Goal: Information Seeking & Learning: Understand process/instructions

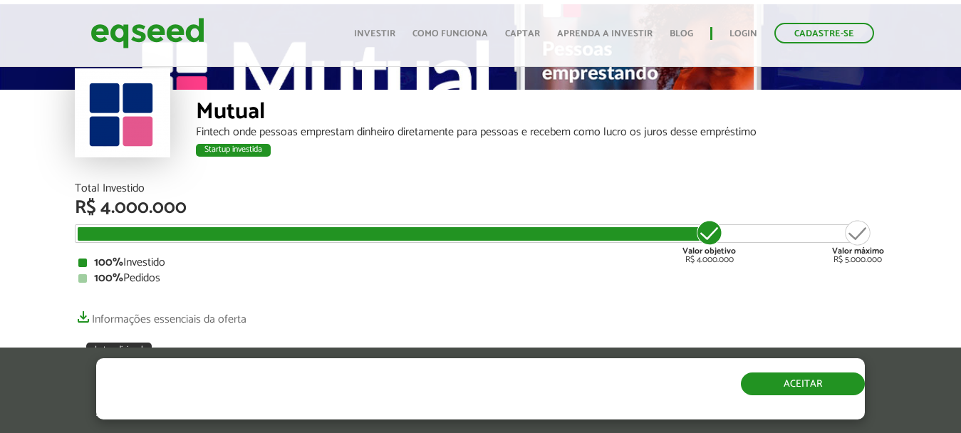
click at [794, 384] on button "Aceitar" at bounding box center [803, 384] width 124 height 23
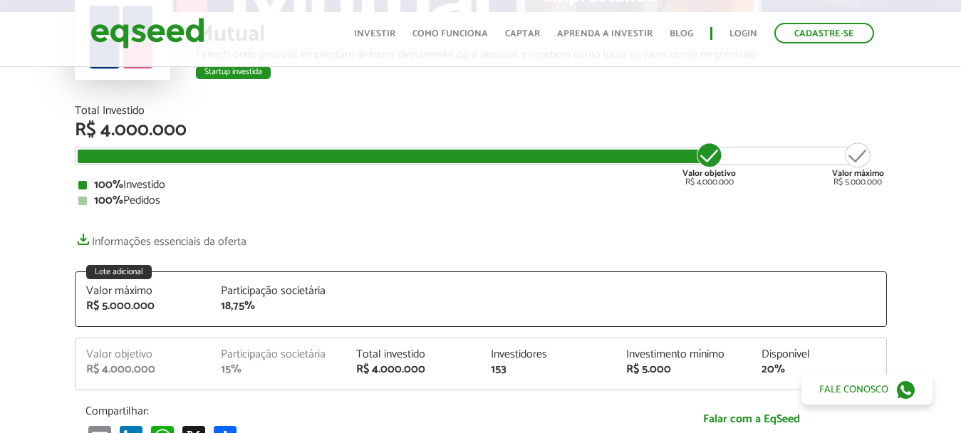
scroll to position [115, 0]
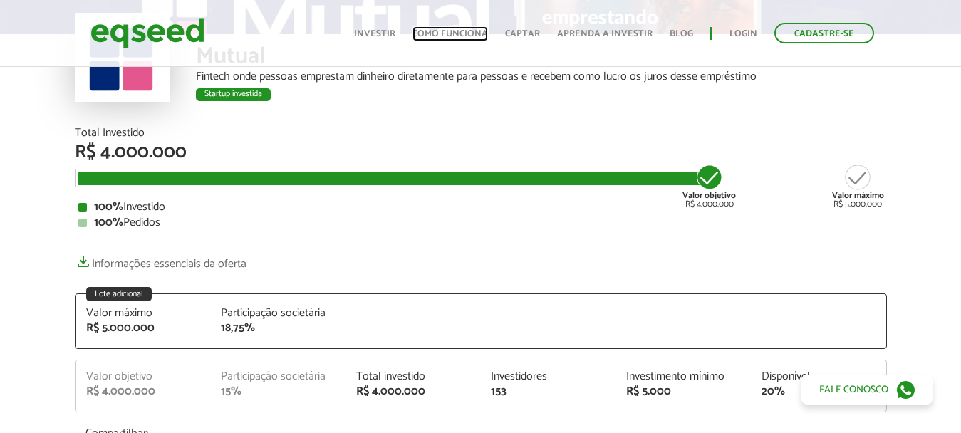
click at [428, 38] on link "Como funciona" at bounding box center [451, 33] width 76 height 9
